Goal: Navigation & Orientation: Find specific page/section

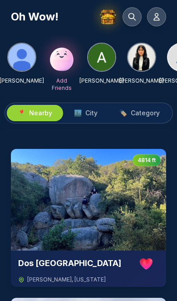
click at [90, 118] on button "🏙️ City" at bounding box center [85, 113] width 45 height 16
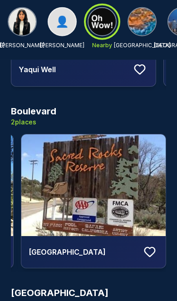
scroll to position [0, 131]
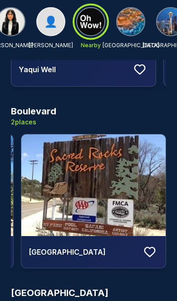
click at [100, 23] on div at bounding box center [90, 21] width 33 height 33
click at [99, 26] on div at bounding box center [90, 21] width 33 height 33
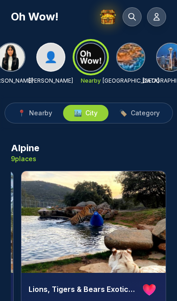
click at [41, 109] on span "Nearby" at bounding box center [40, 112] width 23 height 9
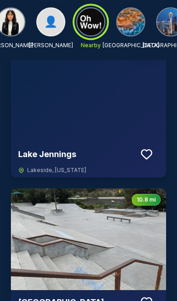
scroll to position [10162, 0]
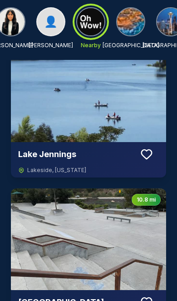
click at [129, 22] on img at bounding box center [130, 21] width 27 height 27
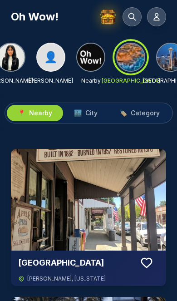
click at [90, 114] on span "City" at bounding box center [91, 112] width 12 height 9
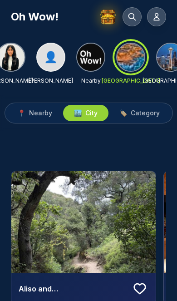
click at [38, 119] on button "📍 Nearby" at bounding box center [35, 113] width 56 height 16
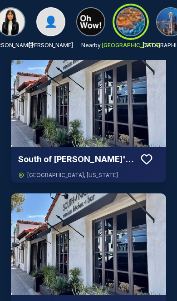
scroll to position [3345, 0]
click at [134, 25] on div at bounding box center [130, 21] width 33 height 33
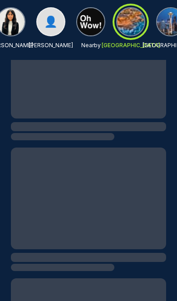
scroll to position [0, 0]
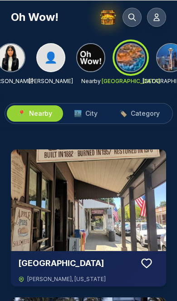
click at [92, 114] on span "City" at bounding box center [91, 112] width 12 height 9
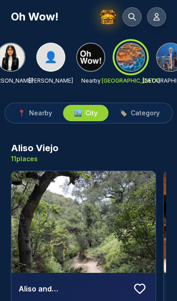
click at [45, 149] on h3 "Aliso Viejo" at bounding box center [35, 148] width 48 height 13
